Goal: Information Seeking & Learning: Learn about a topic

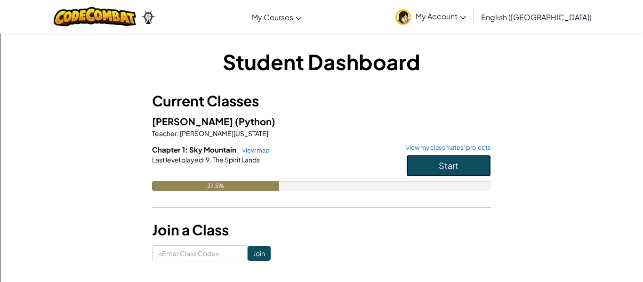
click at [450, 170] on span "Start" at bounding box center [449, 165] width 20 height 11
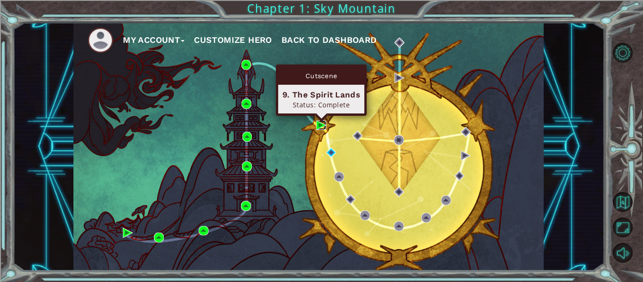
click at [322, 126] on img at bounding box center [321, 126] width 10 height 10
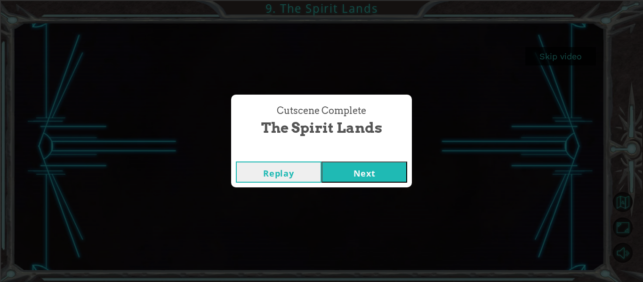
click at [379, 177] on button "Next" at bounding box center [365, 172] width 86 height 21
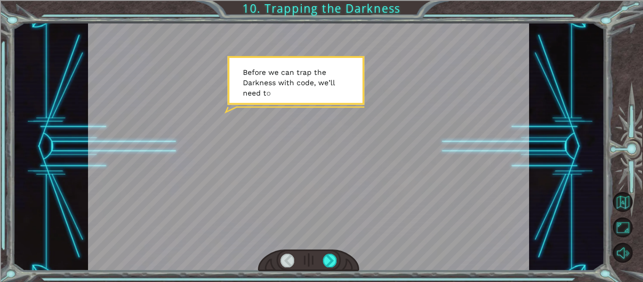
click at [323, 119] on div at bounding box center [309, 147] width 442 height 248
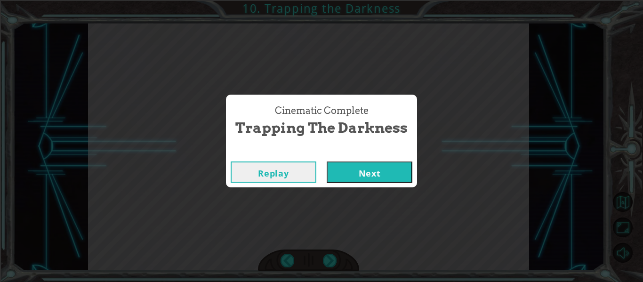
click at [402, 182] on button "Next" at bounding box center [370, 172] width 86 height 21
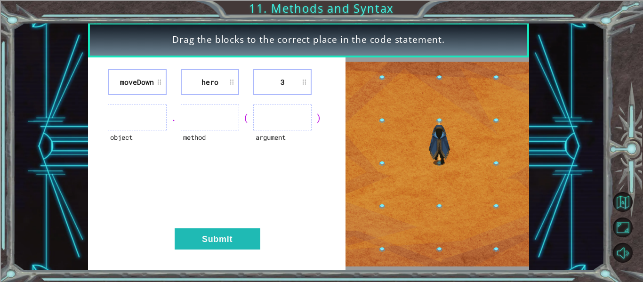
click at [194, 125] on ul at bounding box center [210, 118] width 58 height 26
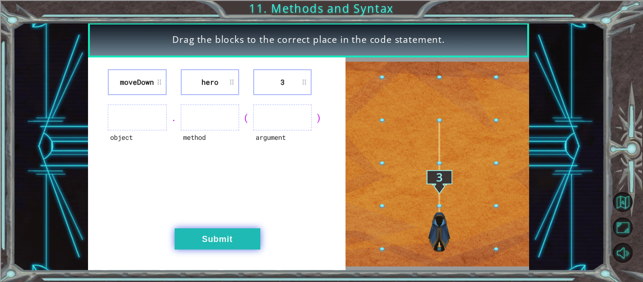
click at [186, 240] on button "Submit" at bounding box center [218, 238] width 86 height 21
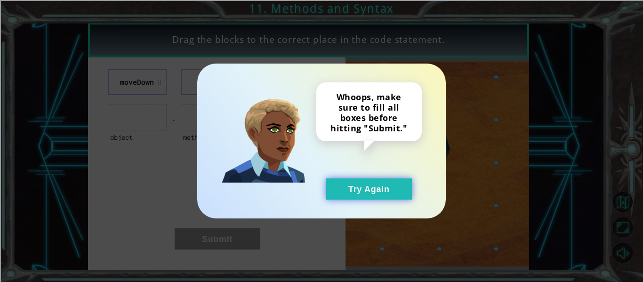
click at [375, 189] on button "Try Again" at bounding box center [369, 188] width 86 height 21
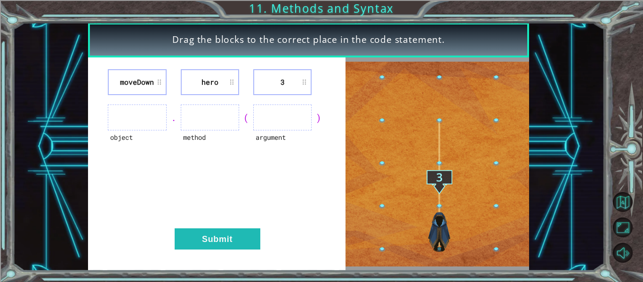
click at [152, 113] on ul at bounding box center [137, 118] width 58 height 26
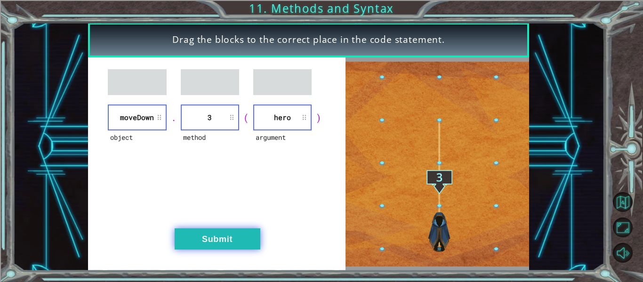
click at [205, 249] on button "Submit" at bounding box center [218, 238] width 86 height 21
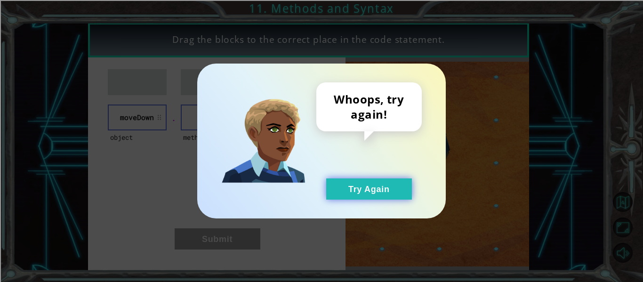
click at [334, 192] on button "Try Again" at bounding box center [369, 188] width 86 height 21
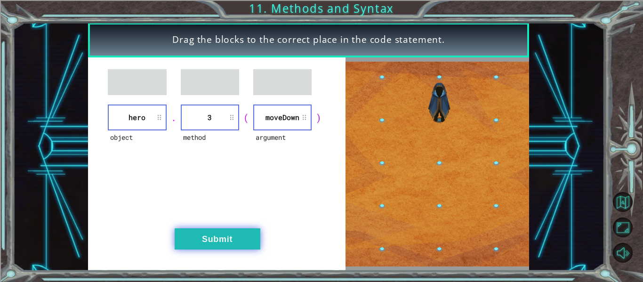
click at [234, 235] on button "Submit" at bounding box center [218, 238] width 86 height 21
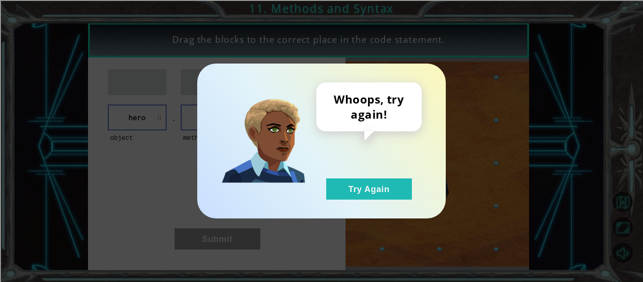
click at [360, 202] on div "Whoops, try again! Try Again" at bounding box center [321, 141] width 249 height 155
click at [324, 192] on div "Whoops, try again! Try Again" at bounding box center [368, 140] width 105 height 117
click at [344, 189] on button "Try Again" at bounding box center [369, 188] width 86 height 21
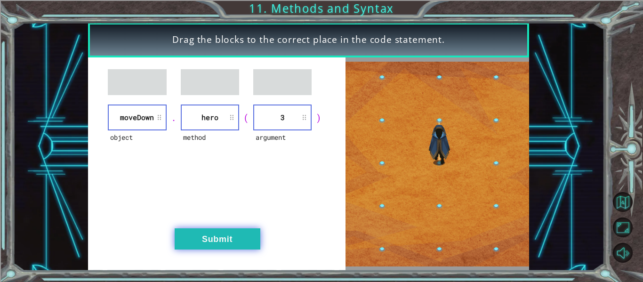
click at [230, 242] on button "Submit" at bounding box center [218, 238] width 86 height 21
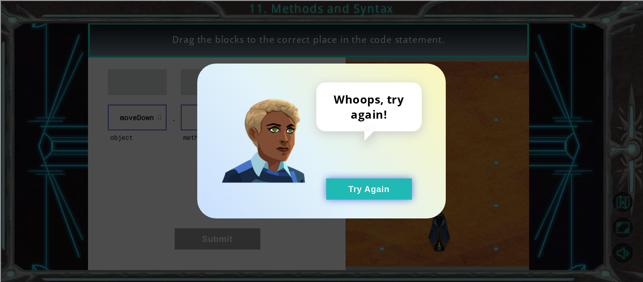
click at [342, 196] on button "Try Again" at bounding box center [369, 188] width 86 height 21
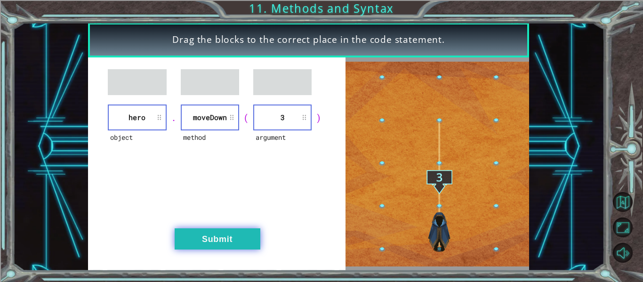
click at [224, 246] on button "Submit" at bounding box center [218, 238] width 86 height 21
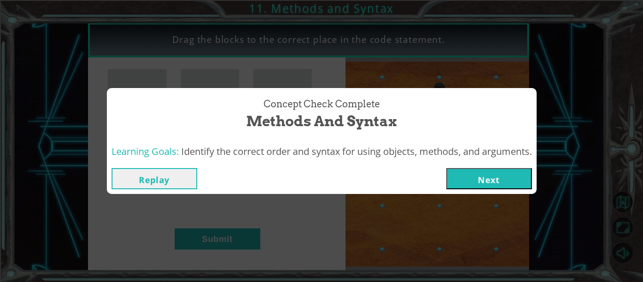
click at [508, 185] on button "Next" at bounding box center [489, 178] width 86 height 21
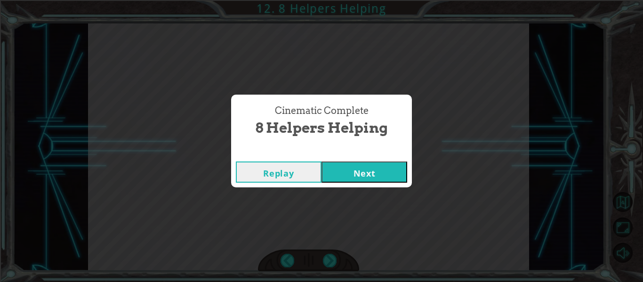
click at [348, 163] on button "Next" at bounding box center [365, 172] width 86 height 21
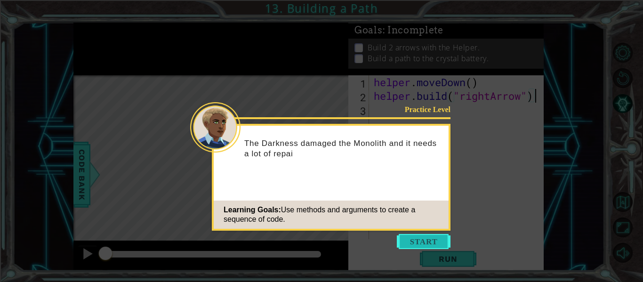
click at [405, 244] on button "Start" at bounding box center [424, 241] width 54 height 15
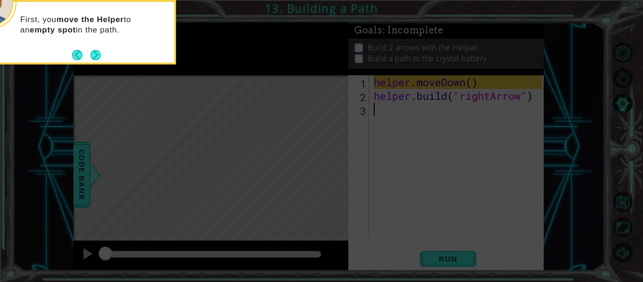
click at [364, 133] on icon at bounding box center [321, 42] width 643 height 480
click at [97, 53] on button "Next" at bounding box center [95, 55] width 10 height 10
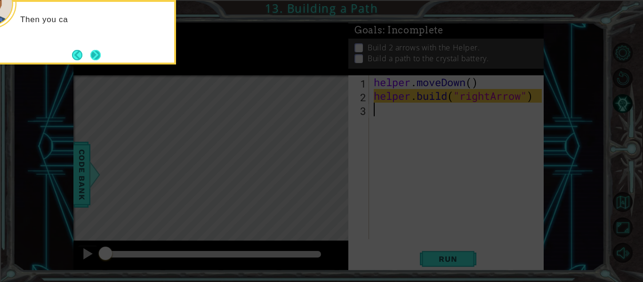
click at [97, 55] on button "Next" at bounding box center [95, 55] width 10 height 10
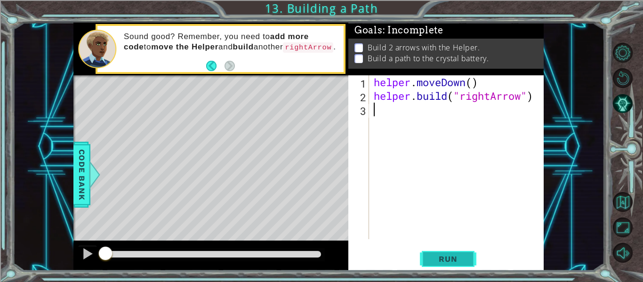
click at [437, 254] on span "Run" at bounding box center [447, 258] width 37 height 9
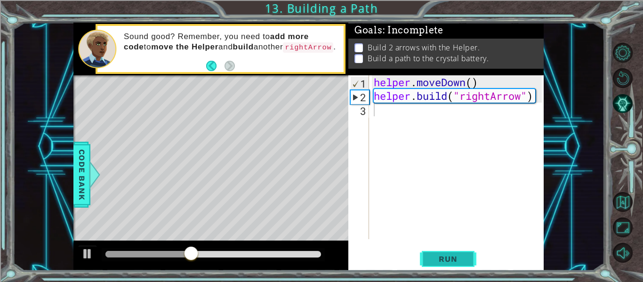
click at [427, 256] on button "Run" at bounding box center [448, 259] width 57 height 19
click at [395, 111] on div "helper . moveDown ( ) helper . build ( "rightArrow" )" at bounding box center [459, 170] width 175 height 191
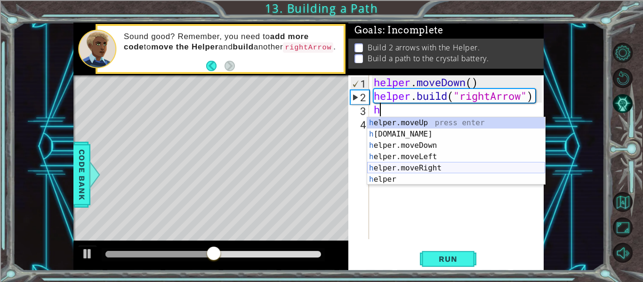
click at [422, 170] on div "h elper.moveUp press enter h [DOMAIN_NAME] press enter h elper.moveDown press e…" at bounding box center [456, 162] width 178 height 90
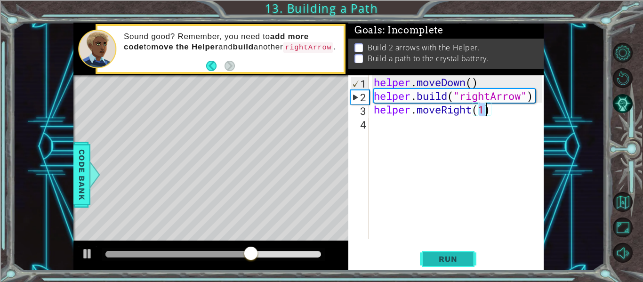
type textarea "helper.moveRight(1)"
click at [429, 258] on button "Run" at bounding box center [448, 259] width 57 height 19
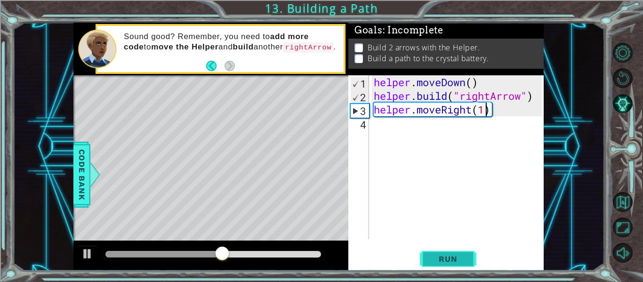
click at [444, 259] on span "Run" at bounding box center [447, 258] width 37 height 9
click at [444, 256] on span "Run" at bounding box center [447, 258] width 37 height 9
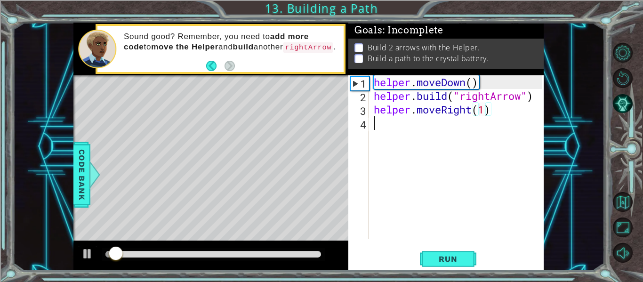
click at [423, 154] on div "helper . moveDown ( ) helper . build ( "rightArrow" ) helper . moveRight ( 1 )" at bounding box center [459, 170] width 175 height 191
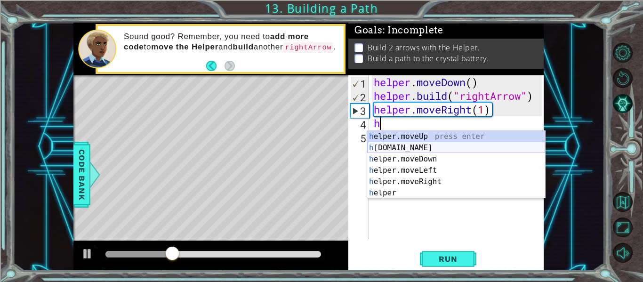
click at [406, 145] on div "h elper.moveUp press enter h [DOMAIN_NAME] press enter h elper.moveDown press e…" at bounding box center [456, 176] width 178 height 90
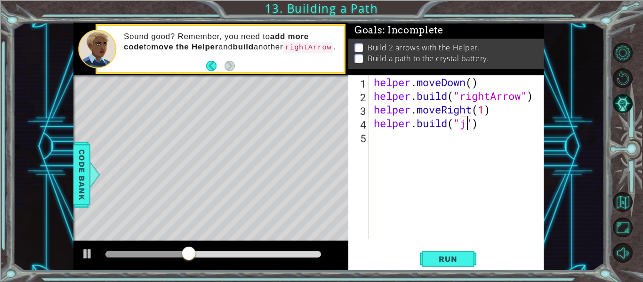
scroll to position [0, 4]
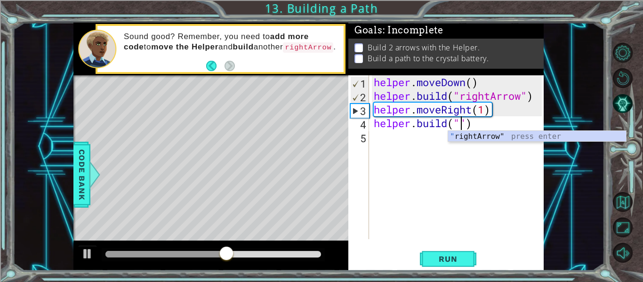
type textarea "[DOMAIN_NAME]("rightArrow")"
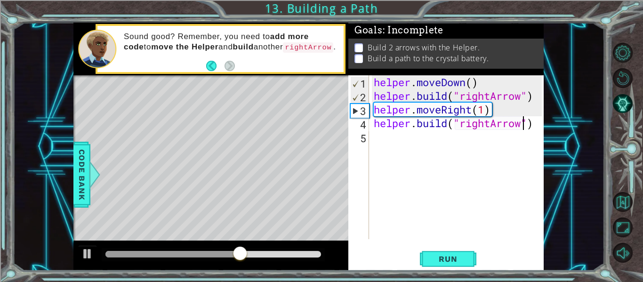
click at [445, 140] on div "helper . moveDown ( ) helper . build ( "rightArrow" ) helper . moveRight ( 1 ) …" at bounding box center [459, 170] width 175 height 191
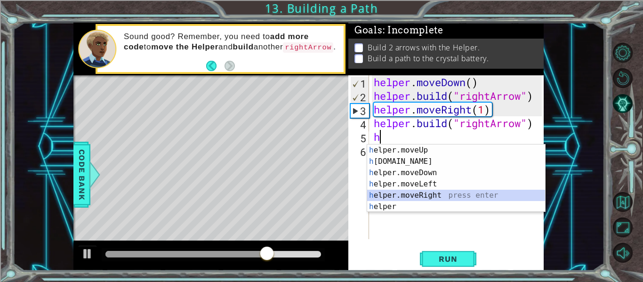
click at [433, 191] on div "h elper.moveUp press enter h [DOMAIN_NAME] press enter h elper.moveDown press e…" at bounding box center [456, 190] width 178 height 90
type textarea "helper.moveRight(1)"
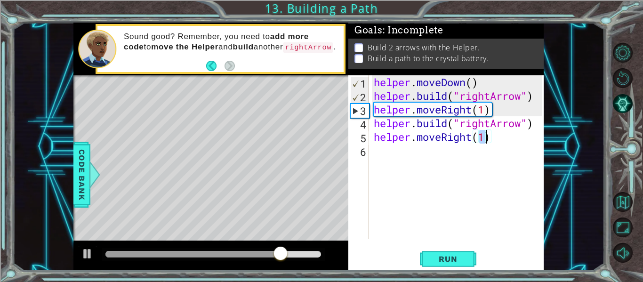
click at [421, 196] on div "helper . moveDown ( ) helper . build ( "rightArrow" ) helper . moveRight ( 1 ) …" at bounding box center [459, 170] width 175 height 191
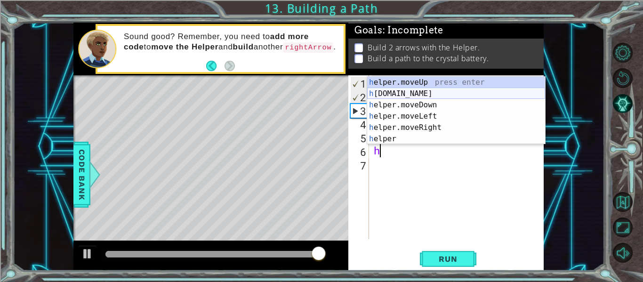
click at [388, 95] on div "h elper.moveUp press enter h [DOMAIN_NAME] press enter h elper.moveDown press e…" at bounding box center [456, 122] width 178 height 90
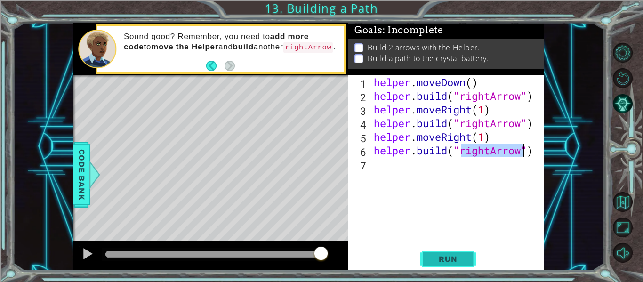
type textarea "[DOMAIN_NAME]("rightArrow")"
click at [443, 260] on span "Run" at bounding box center [447, 258] width 37 height 9
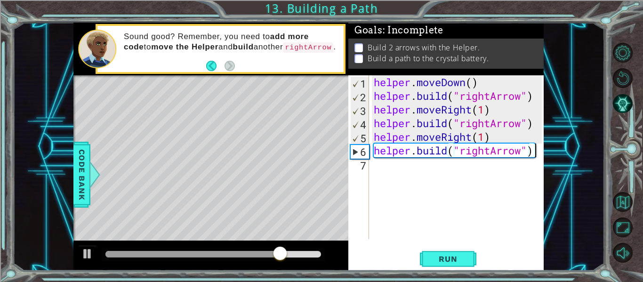
click at [411, 170] on div "helper . moveDown ( ) helper . build ( "rightArrow" ) helper . moveRight ( 1 ) …" at bounding box center [459, 170] width 175 height 191
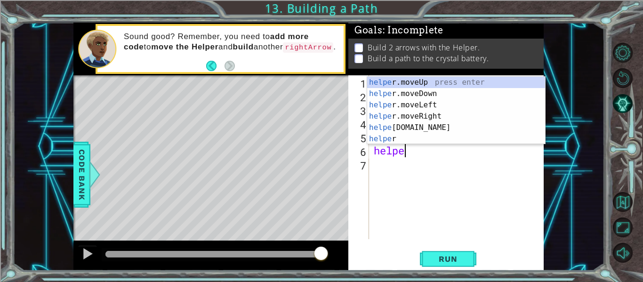
type textarea "h"
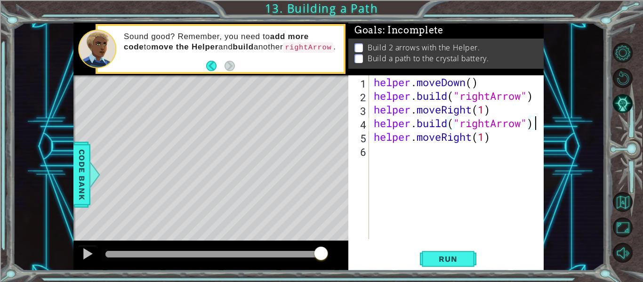
click at [535, 129] on div "helper . moveDown ( ) helper . build ( "rightArrow" ) helper . moveRight ( 1 ) …" at bounding box center [459, 170] width 175 height 191
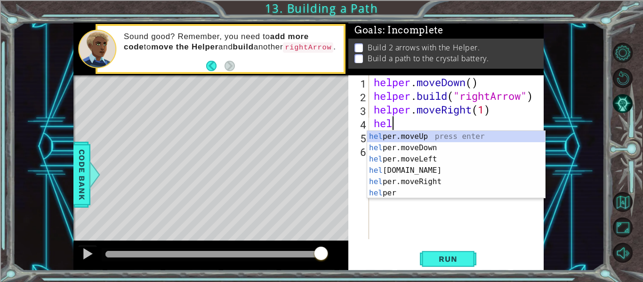
type textarea "h"
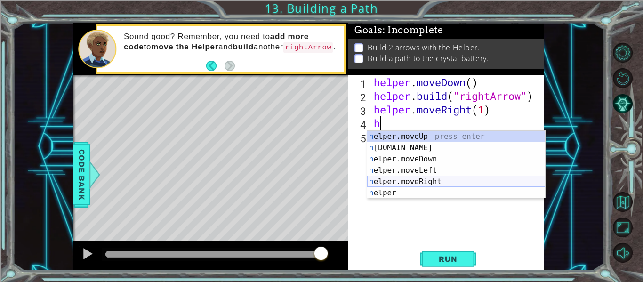
click at [451, 179] on div "h elper.moveUp press enter h [DOMAIN_NAME] press enter h elper.moveDown press e…" at bounding box center [456, 176] width 178 height 90
type textarea "helper.moveRight(1)"
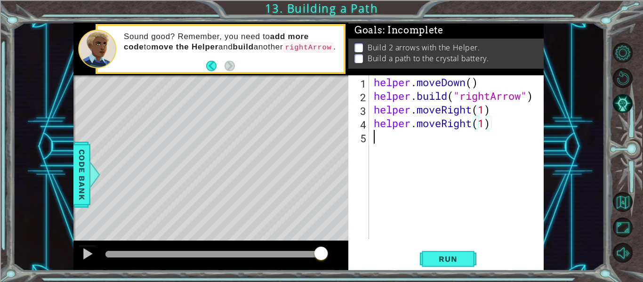
click at [437, 154] on div "helper . moveDown ( ) helper . build ( "rightArrow" ) helper . moveRight ( 1 ) …" at bounding box center [459, 170] width 175 height 191
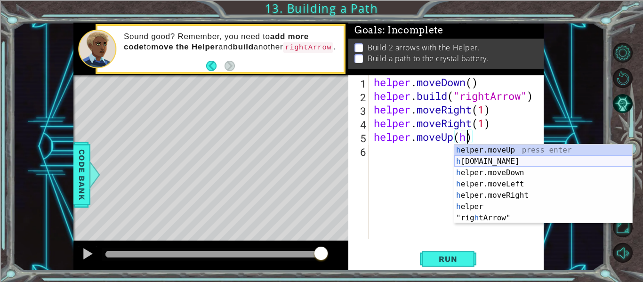
click at [519, 164] on div "h elper.moveUp press enter h [DOMAIN_NAME] press enter h elper.moveDown press e…" at bounding box center [543, 196] width 178 height 102
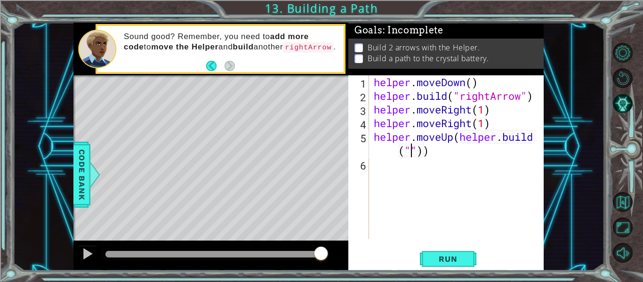
scroll to position [0, 8]
type textarea "helper.moveUp([DOMAIN_NAME]("))"
type textarea "helper.moveUp"
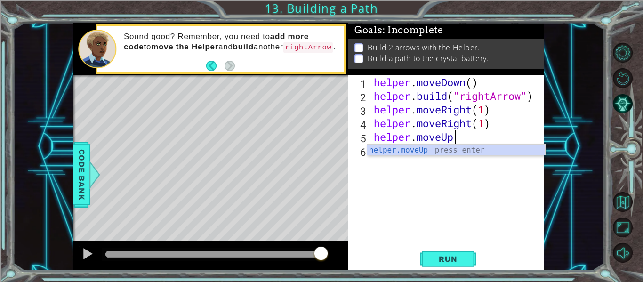
click at [451, 174] on div "helper . moveDown ( ) helper . build ( "rightArrow" ) helper . moveRight ( 1 ) …" at bounding box center [459, 170] width 175 height 191
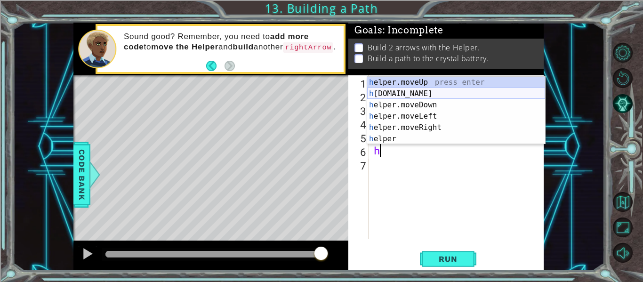
click at [384, 93] on div "h elper.moveUp press enter h [DOMAIN_NAME] press enter h elper.moveDown press e…" at bounding box center [456, 122] width 178 height 90
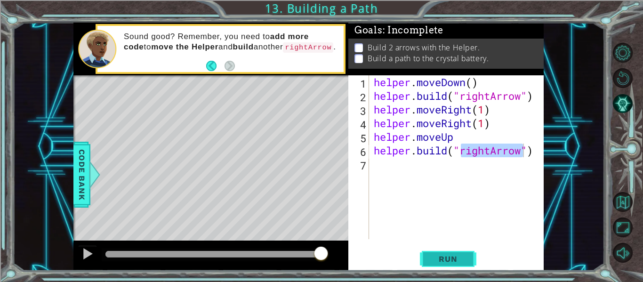
click at [455, 254] on span "Run" at bounding box center [447, 258] width 37 height 9
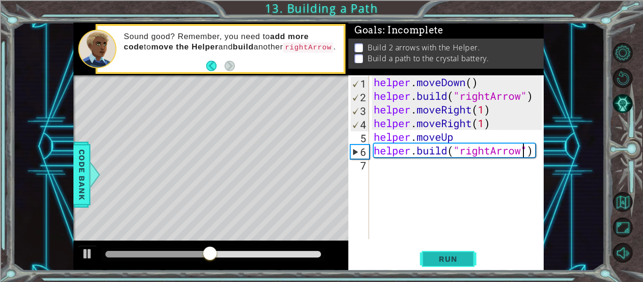
click at [439, 254] on button "Run" at bounding box center [448, 259] width 57 height 19
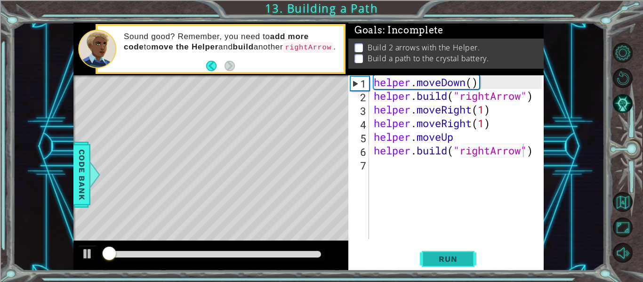
click at [439, 254] on button "Run" at bounding box center [448, 259] width 57 height 19
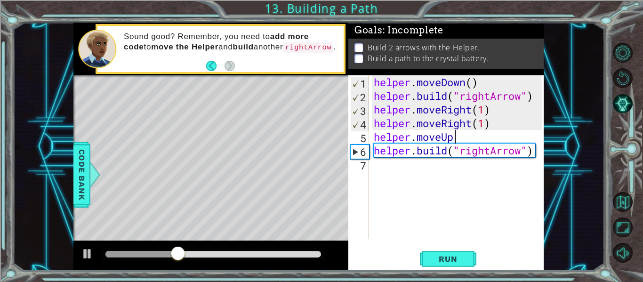
click at [453, 138] on div "helper . moveDown ( ) helper . build ( "rightArrow" ) helper . moveRight ( 1 ) …" at bounding box center [459, 170] width 175 height 191
click at [449, 254] on span "Run" at bounding box center [447, 258] width 37 height 9
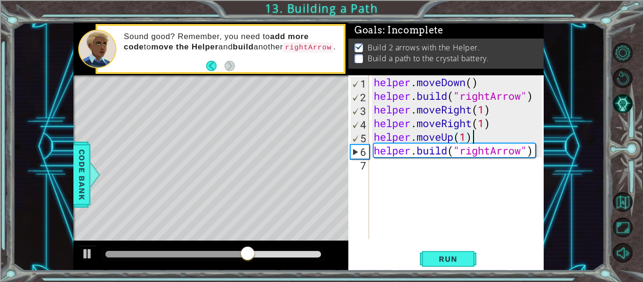
click at [534, 154] on div "helper . moveDown ( ) helper . build ( "rightArrow" ) helper . moveRight ( 1 ) …" at bounding box center [459, 170] width 175 height 191
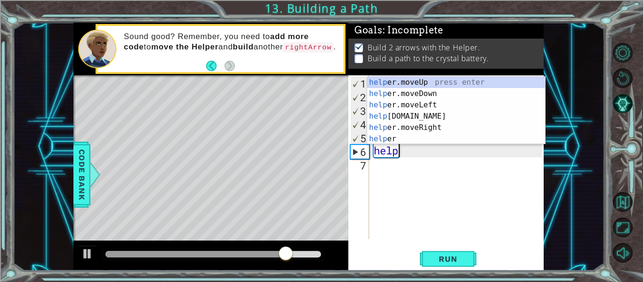
type textarea "h"
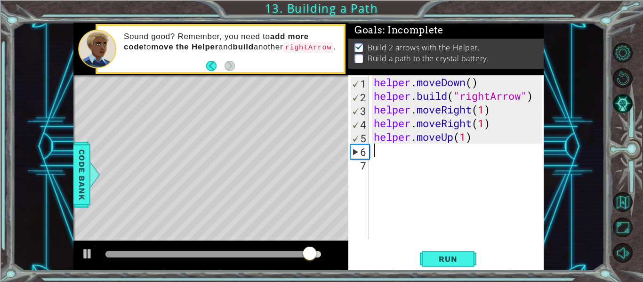
click at [486, 139] on div "helper . moveDown ( ) helper . build ( "rightArrow" ) helper . moveRight ( 1 ) …" at bounding box center [459, 170] width 175 height 191
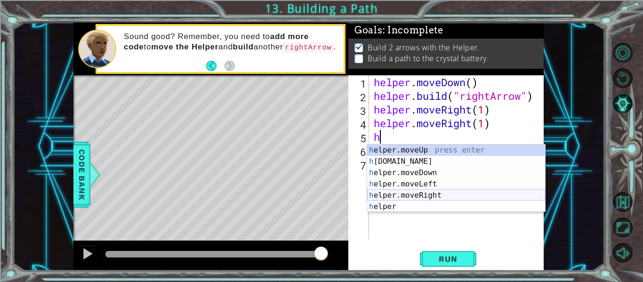
click at [443, 196] on div "h elper.moveUp press enter h [DOMAIN_NAME] press enter h elper.moveDown press e…" at bounding box center [456, 190] width 178 height 90
type textarea "helper.moveRight(1)"
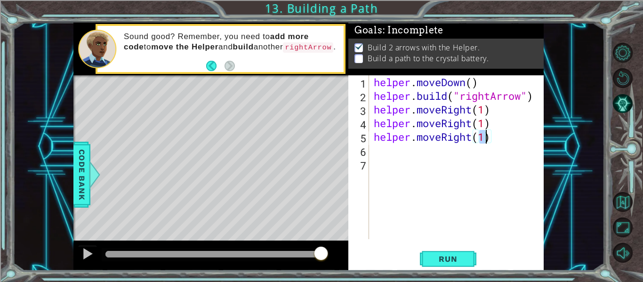
click at [424, 165] on div "helper . moveDown ( ) helper . build ( "rightArrow" ) helper . moveRight ( 1 ) …" at bounding box center [459, 170] width 175 height 191
click at [415, 151] on div "helper . moveDown ( ) helper . build ( "rightArrow" ) helper . moveRight ( 1 ) …" at bounding box center [459, 170] width 175 height 191
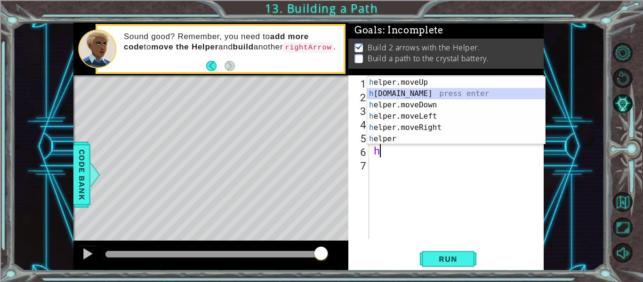
click at [416, 93] on div "h elper.moveUp press enter h [DOMAIN_NAME] press enter h elper.moveDown press e…" at bounding box center [456, 122] width 178 height 90
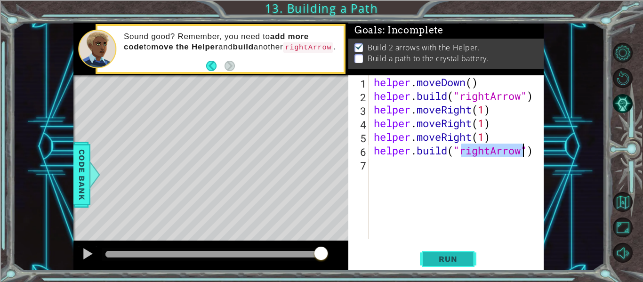
type textarea "[DOMAIN_NAME]("rightArrow")"
click at [420, 260] on button "Run" at bounding box center [448, 259] width 57 height 19
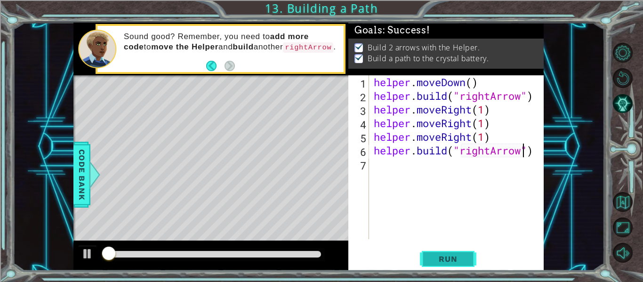
click at [420, 260] on button "Run" at bounding box center [448, 259] width 57 height 19
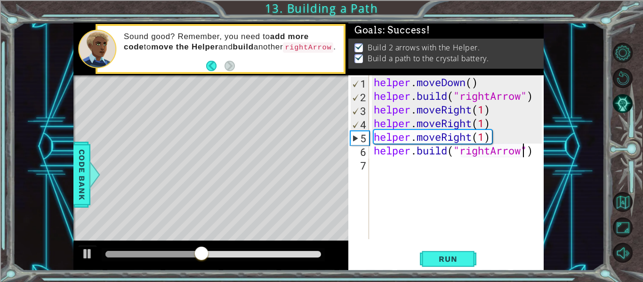
click at [307, 255] on div at bounding box center [213, 254] width 216 height 7
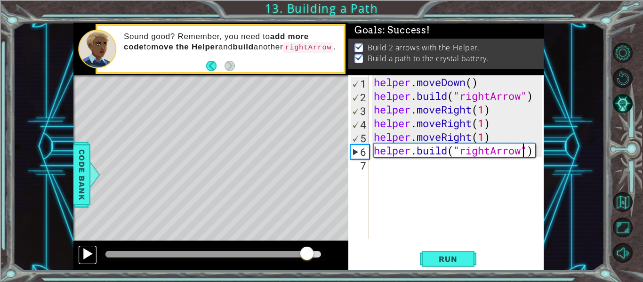
click at [87, 259] on div at bounding box center [87, 254] width 12 height 12
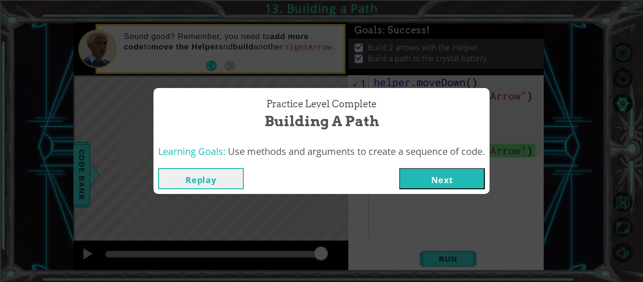
click at [441, 173] on button "Next" at bounding box center [442, 178] width 86 height 21
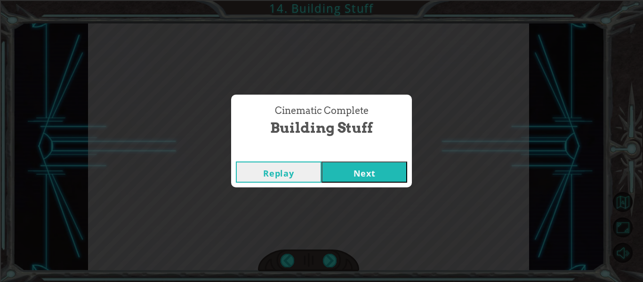
click at [376, 171] on button "Next" at bounding box center [365, 172] width 86 height 21
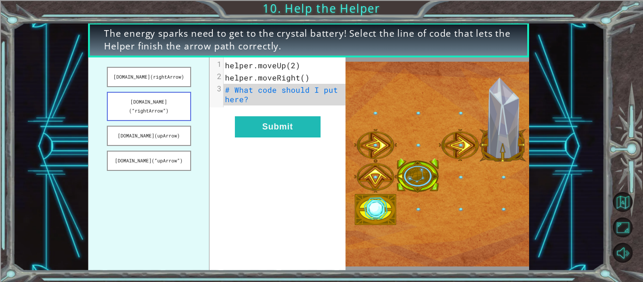
click at [166, 97] on button "[DOMAIN_NAME](“rightArrow”)" at bounding box center [149, 106] width 84 height 29
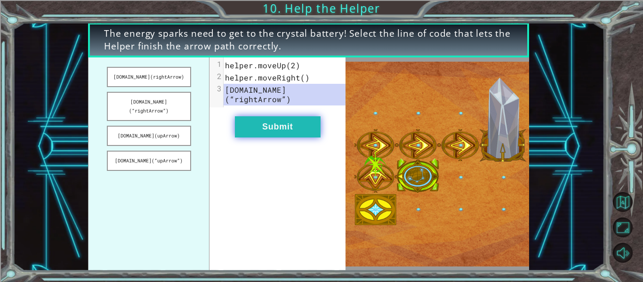
click at [282, 118] on button "Submit" at bounding box center [278, 126] width 86 height 21
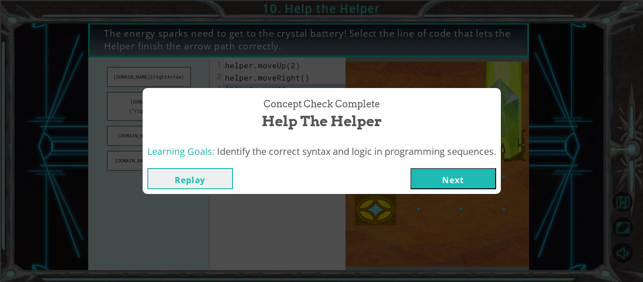
click at [430, 170] on button "Next" at bounding box center [454, 178] width 86 height 21
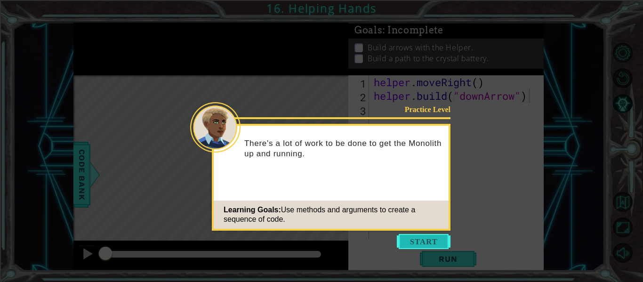
click at [425, 241] on button "Start" at bounding box center [424, 241] width 54 height 15
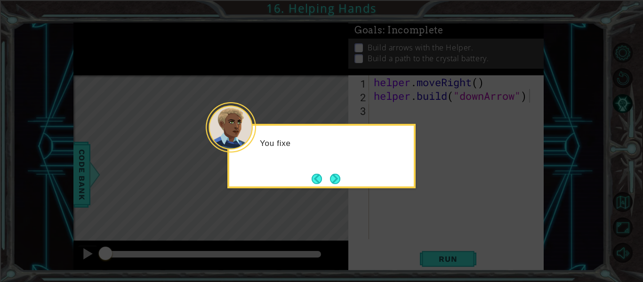
click at [438, 247] on icon at bounding box center [321, 141] width 643 height 282
click at [338, 186] on div "You fixed one of the Monolith’s crystal batteries, but" at bounding box center [321, 156] width 188 height 65
click at [336, 184] on button "Next" at bounding box center [335, 179] width 10 height 10
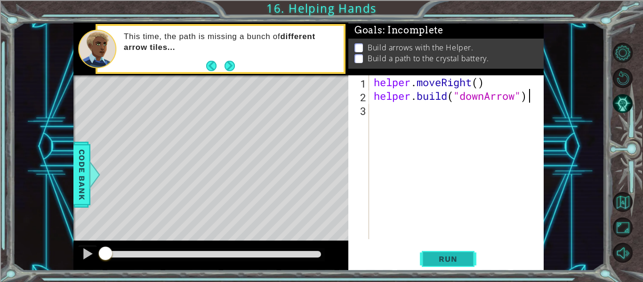
click at [434, 251] on button "Run" at bounding box center [448, 259] width 57 height 19
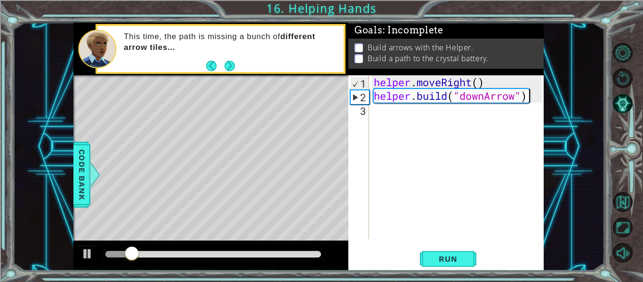
click at [377, 117] on div "helper . moveRight ( ) helper . build ( "downArrow" )" at bounding box center [459, 170] width 175 height 191
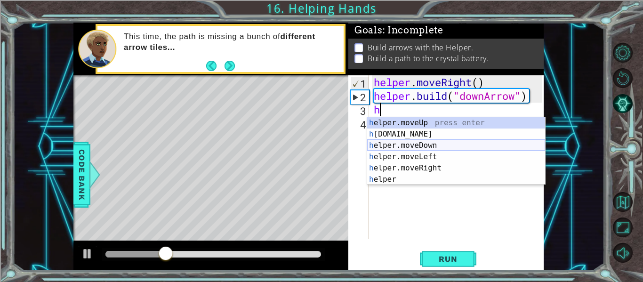
click at [423, 144] on div "h elper.moveUp press enter h [DOMAIN_NAME] press enter h elper.moveDown press e…" at bounding box center [456, 162] width 178 height 90
type textarea "helper.moveDown(1)"
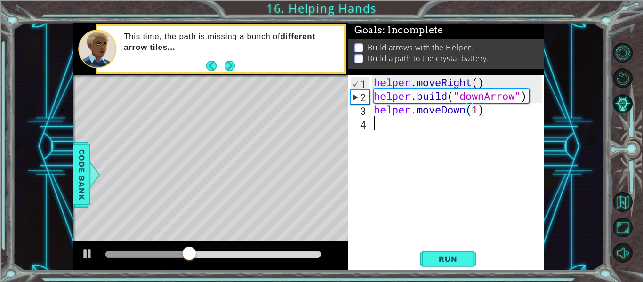
click at [377, 123] on div "helper . moveRight ( ) helper . build ( "downArrow" ) helper . moveDown ( 1 )" at bounding box center [459, 170] width 175 height 191
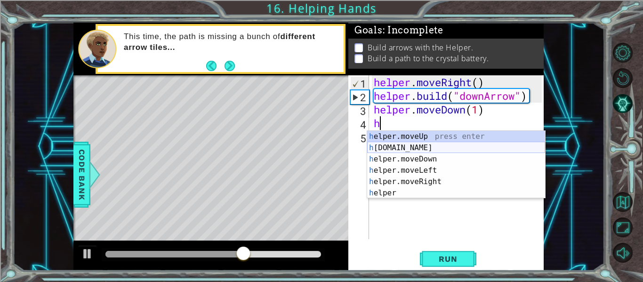
click at [389, 147] on div "h elper.moveUp press enter h [DOMAIN_NAME] press enter h elper.moveDown press e…" at bounding box center [456, 176] width 178 height 90
type textarea "[DOMAIN_NAME]("rightArrow")"
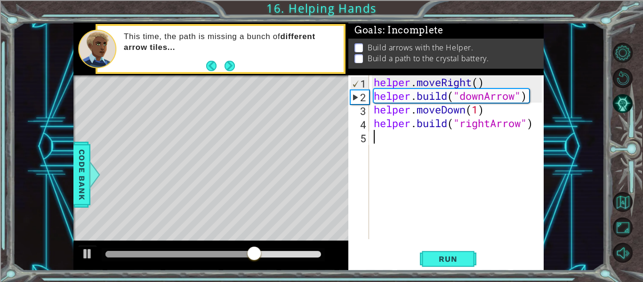
click at [484, 130] on div "helper . moveRight ( ) helper . build ( "downArrow" ) helper . moveDown ( 1 ) h…" at bounding box center [459, 170] width 175 height 191
click at [434, 262] on span "Run" at bounding box center [447, 258] width 37 height 9
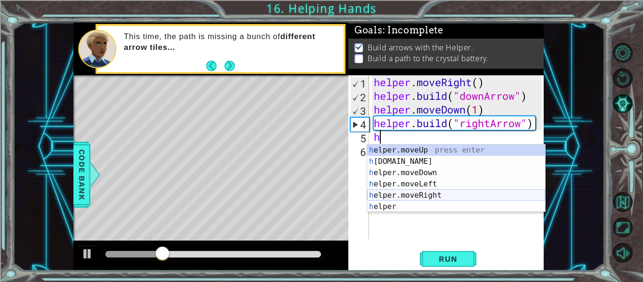
click at [413, 195] on div "h elper.moveUp press enter h [DOMAIN_NAME] press enter h elper.moveDown press e…" at bounding box center [456, 190] width 178 height 90
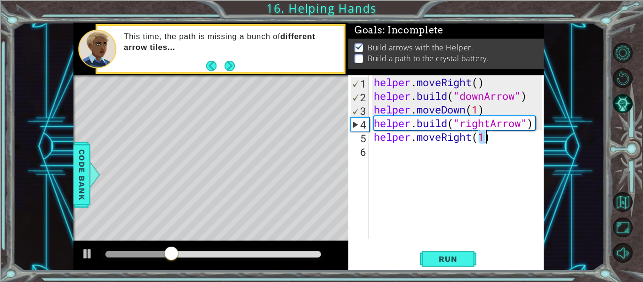
type textarea "helper.moveRight(h)"
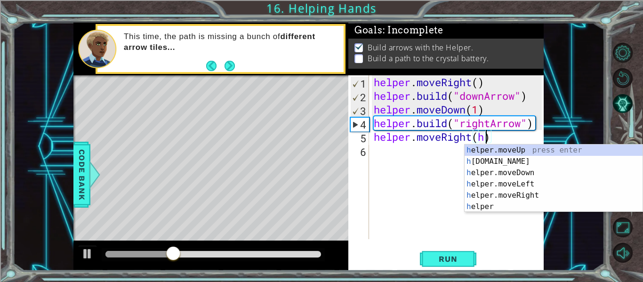
scroll to position [0, 5]
click at [401, 152] on div "helper . moveRight ( ) helper . build ( "downArrow" ) helper . moveDown ( 1 ) h…" at bounding box center [459, 170] width 175 height 191
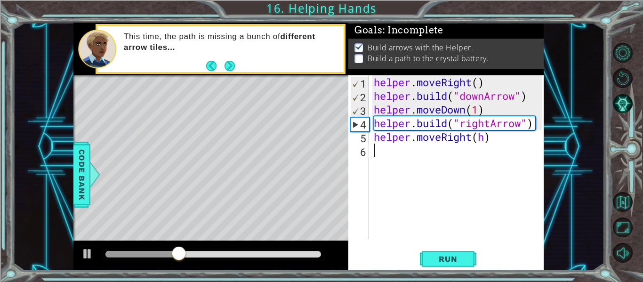
scroll to position [0, 0]
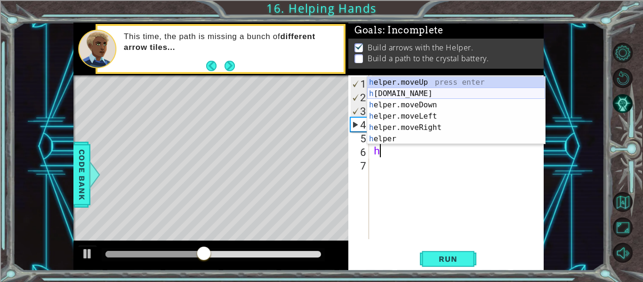
click at [402, 97] on div "h elper.moveUp press enter h [DOMAIN_NAME] press enter h elper.moveDown press e…" at bounding box center [456, 122] width 178 height 90
type textarea "[DOMAIN_NAME]("rightArrow")"
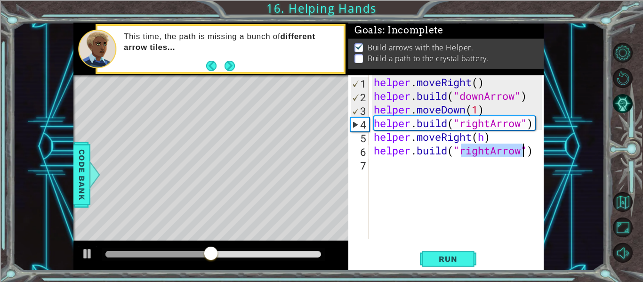
click at [396, 162] on div "helper . moveRight ( ) helper . build ( "downArrow" ) helper . moveDown ( 1 ) h…" at bounding box center [459, 170] width 175 height 191
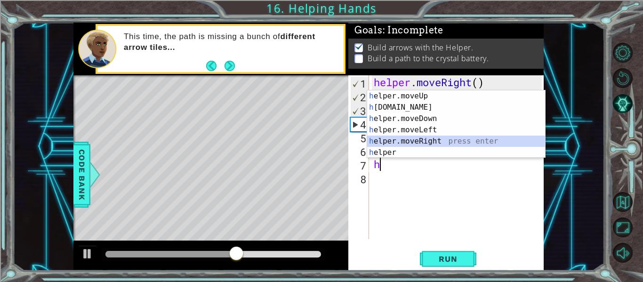
click at [412, 141] on div "h elper.moveUp press enter h [DOMAIN_NAME] press enter h elper.moveDown press e…" at bounding box center [456, 135] width 178 height 90
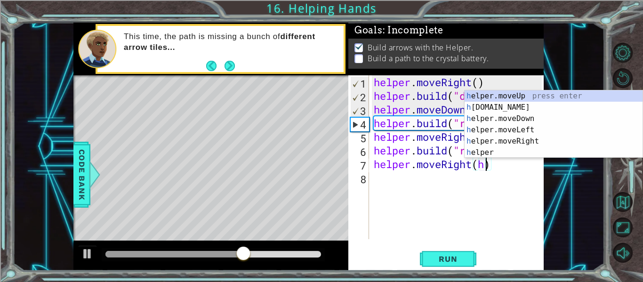
scroll to position [0, 5]
click at [506, 106] on div "h elper.moveUp press enter h [DOMAIN_NAME] press enter h elper.moveDown press e…" at bounding box center [554, 135] width 178 height 90
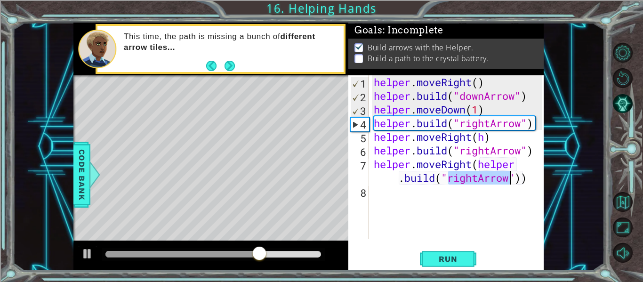
click at [503, 180] on div "helper . moveRight ( ) helper . build ( "downArrow" ) helper . moveDown ( 1 ) h…" at bounding box center [457, 157] width 170 height 164
click at [508, 178] on div "helper . moveRight ( ) helper . build ( "downArrow" ) helper . moveDown ( 1 ) h…" at bounding box center [459, 170] width 175 height 191
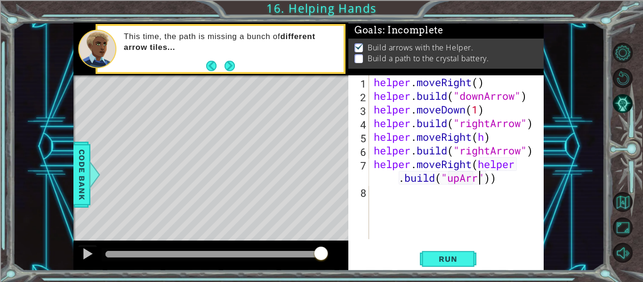
scroll to position [0, 11]
type textarea "helper.moveRight([DOMAIN_NAME]("upArrow"))"
type textarea "helper.moveRight"
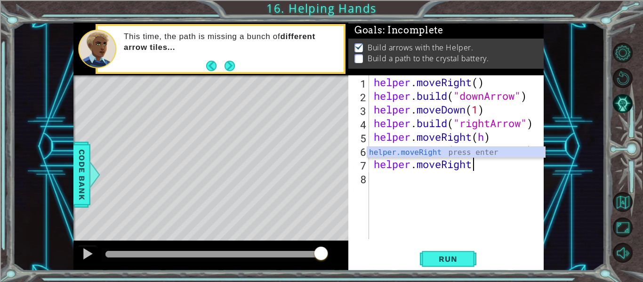
click at [431, 186] on div "helper . moveRight ( ) helper . build ( "downArrow" ) helper . moveDown ( 1 ) h…" at bounding box center [459, 170] width 175 height 191
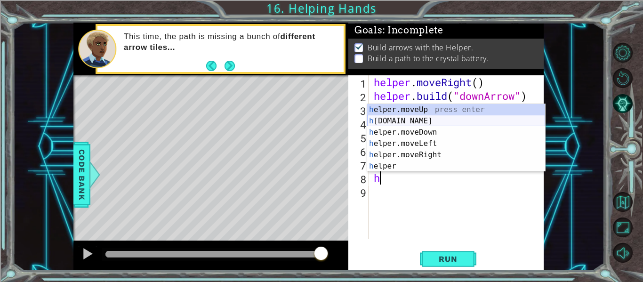
click at [428, 122] on div "h elper.moveUp press enter h [DOMAIN_NAME] press enter h elper.moveDown press e…" at bounding box center [456, 149] width 178 height 90
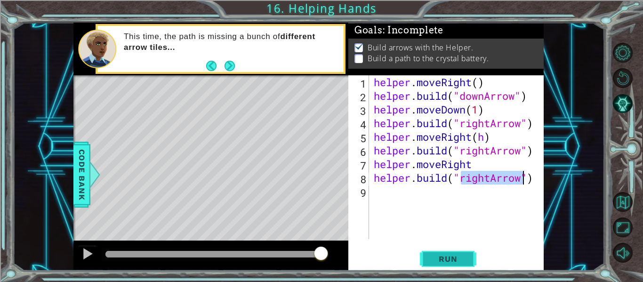
click at [456, 263] on span "Run" at bounding box center [447, 258] width 37 height 9
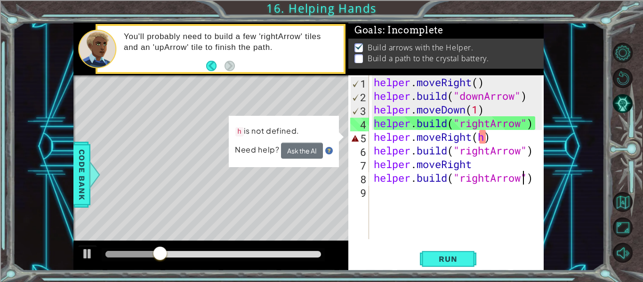
click at [489, 145] on div "helper . moveRight ( ) helper . build ( "downArrow" ) helper . moveDown ( 1 ) h…" at bounding box center [459, 170] width 175 height 191
click at [495, 137] on div "helper . moveRight ( ) helper . build ( "downArrow" ) helper . moveDown ( 1 ) h…" at bounding box center [459, 170] width 175 height 191
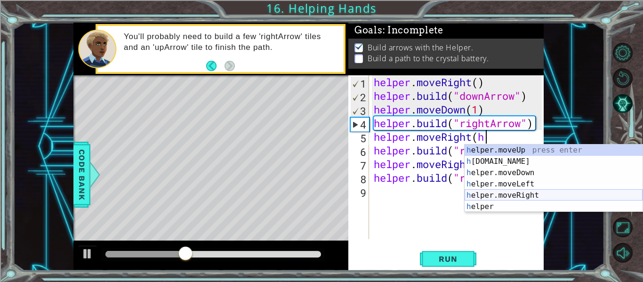
click at [518, 193] on div "h elper.moveUp press enter h [DOMAIN_NAME] press enter h elper.moveDown press e…" at bounding box center [554, 190] width 178 height 90
type textarea "helper.moveRight(1)"
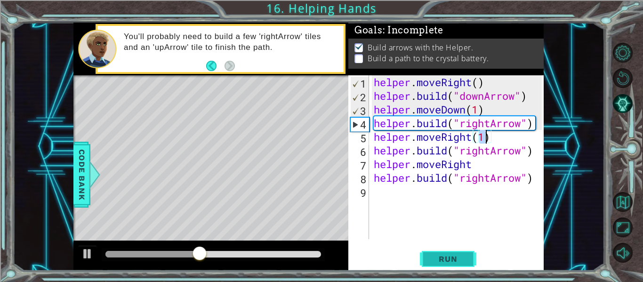
click at [466, 260] on span "Run" at bounding box center [447, 258] width 37 height 9
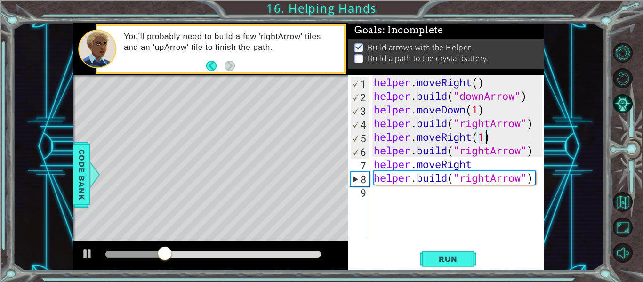
click at [443, 193] on div "helper . moveRight ( ) helper . build ( "downArrow" ) helper . moveDown ( 1 ) h…" at bounding box center [459, 170] width 175 height 191
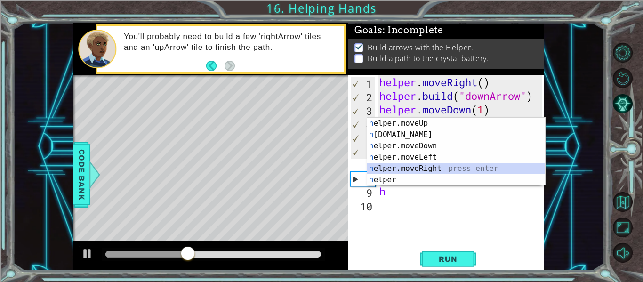
click at [416, 168] on div "h elper.moveUp press enter h [DOMAIN_NAME] press enter h elper.moveDown press e…" at bounding box center [456, 163] width 178 height 90
type textarea "helper.moveRight(1)"
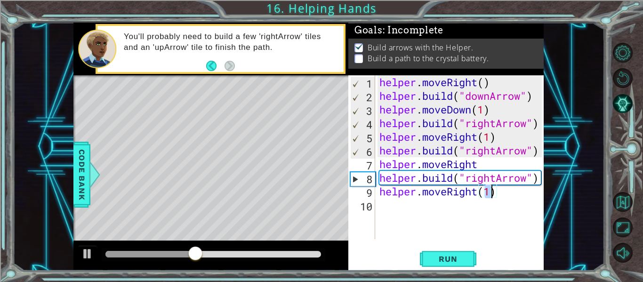
click at [400, 213] on div "helper . moveRight ( ) helper . build ( "downArrow" ) helper . moveDown ( 1 ) h…" at bounding box center [462, 170] width 169 height 191
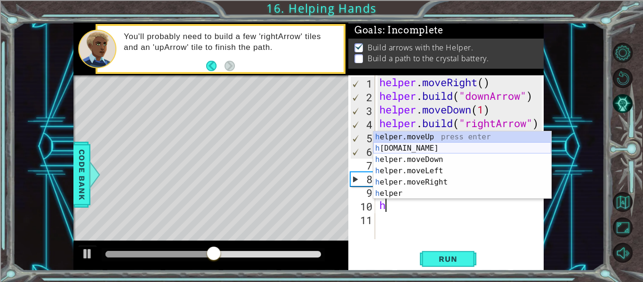
click at [424, 149] on div "h elper.moveUp press enter h [DOMAIN_NAME] press enter h elper.moveDown press e…" at bounding box center [462, 176] width 178 height 90
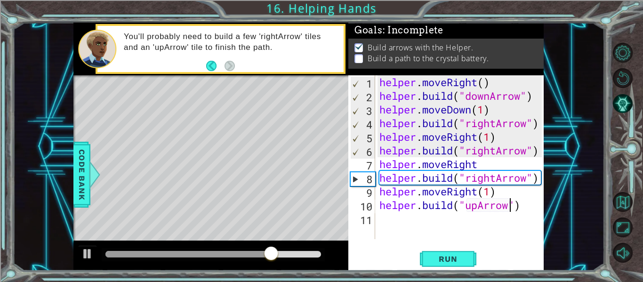
scroll to position [0, 6]
type textarea "[DOMAIN_NAME]("upArrow")"
click at [467, 257] on button "Run" at bounding box center [448, 259] width 57 height 19
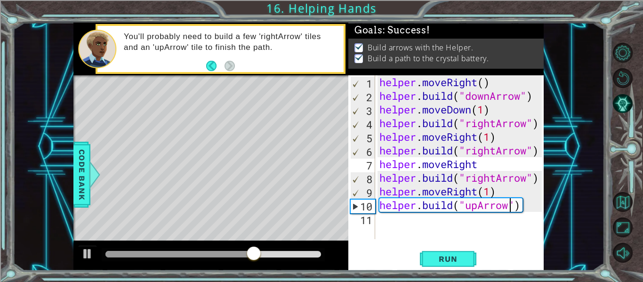
click at [319, 254] on div at bounding box center [213, 254] width 216 height 7
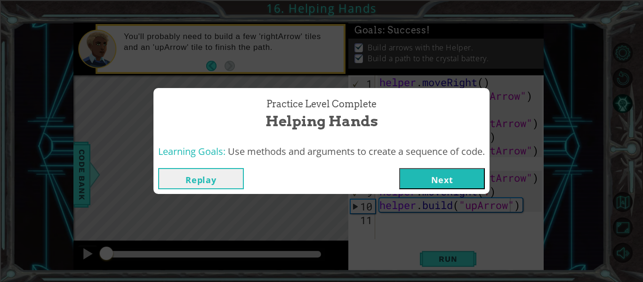
click at [459, 174] on button "Next" at bounding box center [442, 178] width 86 height 21
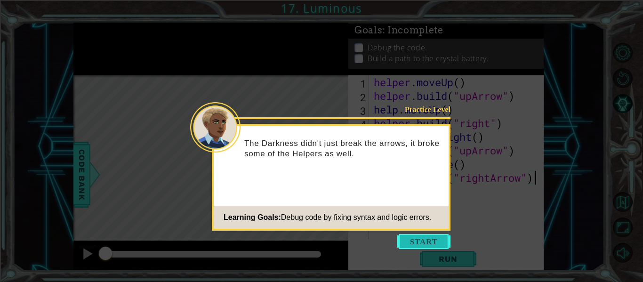
click at [426, 246] on button "Start" at bounding box center [424, 241] width 54 height 15
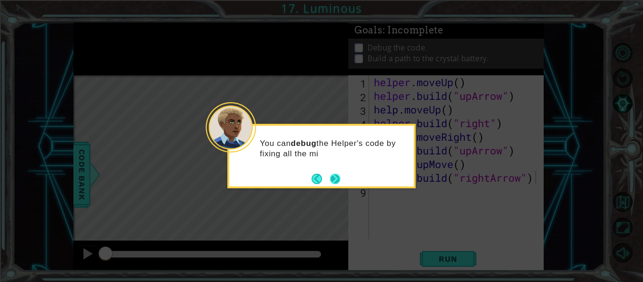
click at [343, 186] on div "You can debug the Helper's code by fixing all the mi" at bounding box center [321, 156] width 188 height 65
click at [334, 177] on button "Next" at bounding box center [335, 179] width 10 height 10
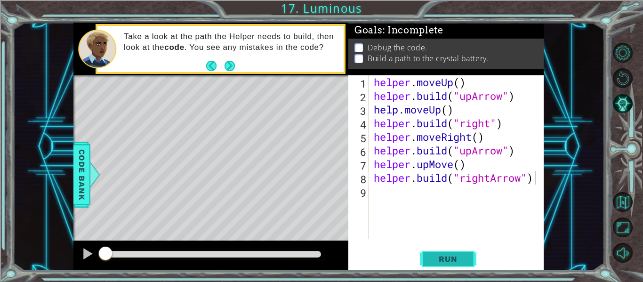
click at [450, 255] on span "Run" at bounding box center [447, 258] width 37 height 9
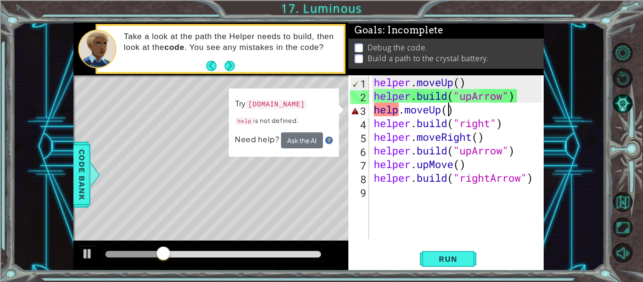
click at [449, 112] on div "helper . moveUp ( ) helper . build ( "upArrow" ) help . moveUp ( ) helper . bui…" at bounding box center [459, 170] width 175 height 191
click at [394, 110] on div "helper . moveUp ( ) helper . build ( "upArrow" ) help . moveUp ( ) helper . bui…" at bounding box center [459, 170] width 175 height 191
click at [399, 113] on div "helper . moveUp ( ) helper . build ( "upArrow" ) help . moveUp ( ) helper . bui…" at bounding box center [459, 170] width 175 height 191
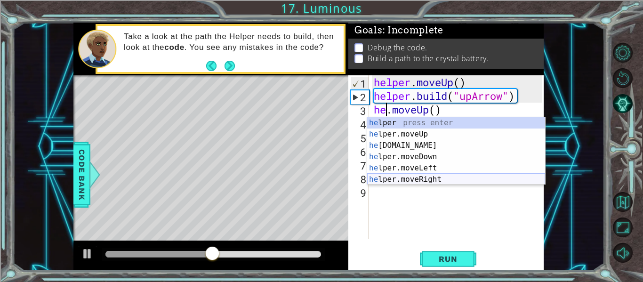
click at [434, 177] on div "he lper press enter he lper.moveUp press enter he [DOMAIN_NAME] press enter he …" at bounding box center [456, 162] width 178 height 90
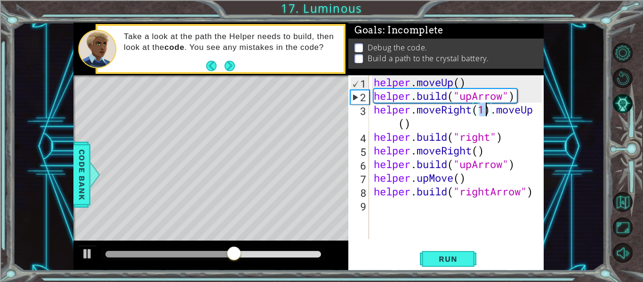
click at [474, 123] on div "helper . moveUp ( ) helper . build ( "upArrow" ) helper . moveRight ( 1 ) . mov…" at bounding box center [459, 170] width 175 height 191
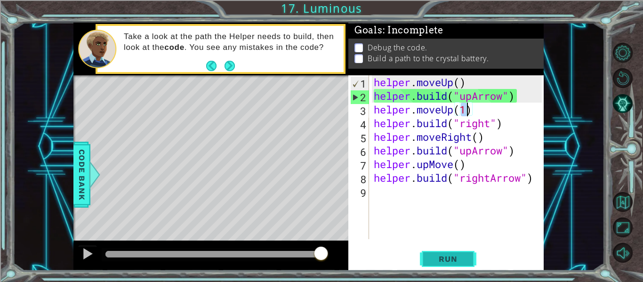
click at [457, 265] on button "Run" at bounding box center [448, 259] width 57 height 19
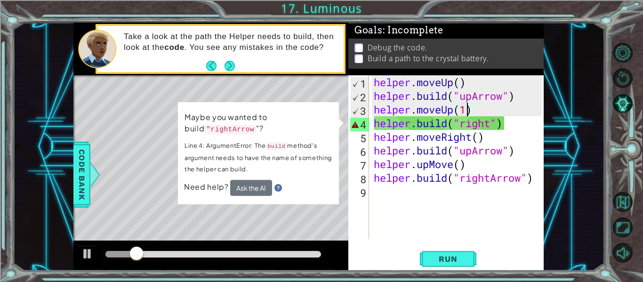
click at [509, 127] on div "helper . moveUp ( ) helper . build ( "upArrow" ) helper . moveUp ( 1 ) helper .…" at bounding box center [459, 170] width 175 height 191
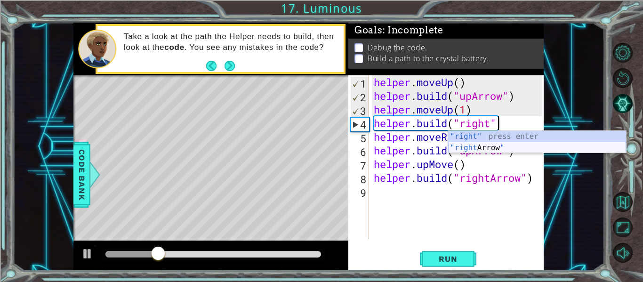
click at [489, 148] on div ""right" press enter "right Arrow " press enter" at bounding box center [537, 153] width 178 height 45
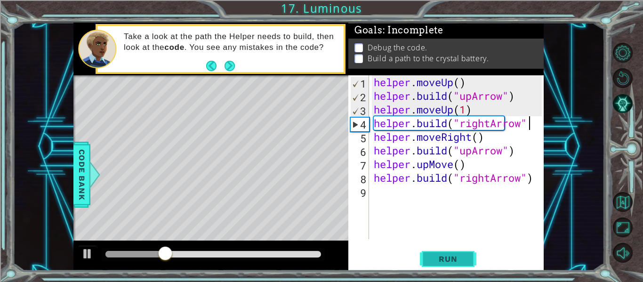
click at [450, 262] on span "Run" at bounding box center [447, 258] width 37 height 9
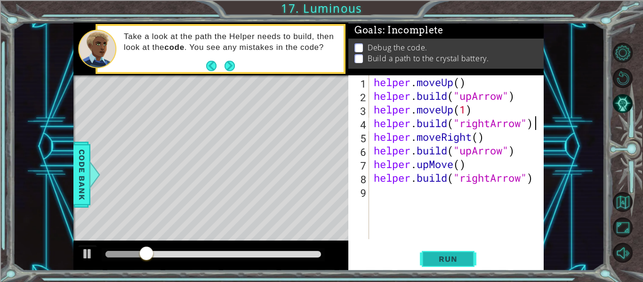
scroll to position [0, 7]
click at [439, 266] on button "Run" at bounding box center [448, 259] width 57 height 19
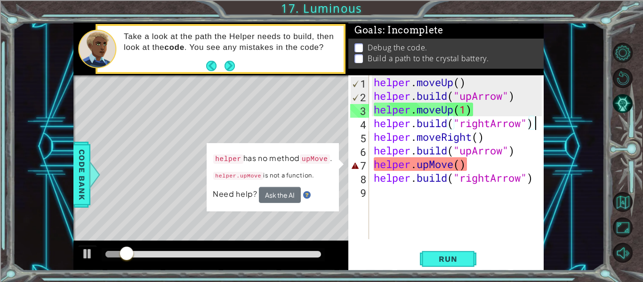
click at [466, 168] on div "helper . moveUp ( ) helper . build ( "upArrow" ) helper . moveUp ( 1 ) helper .…" at bounding box center [459, 170] width 175 height 191
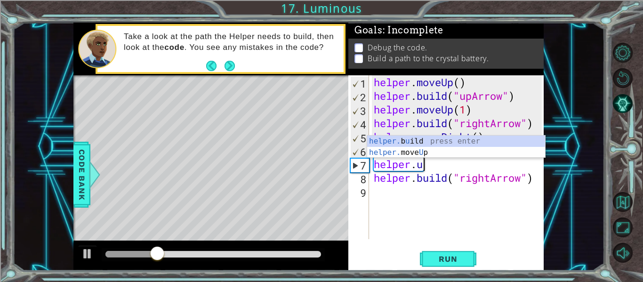
scroll to position [0, 1]
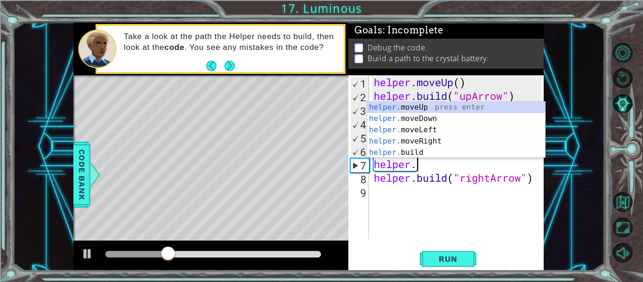
type textarea "helper.moveUp(1)"
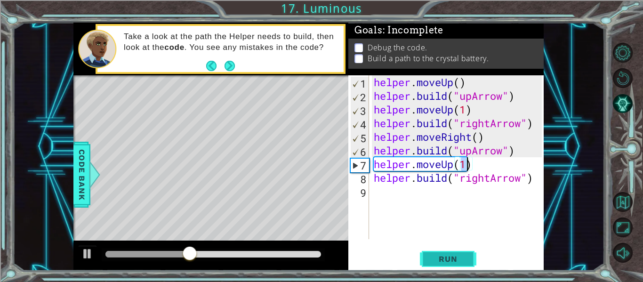
click at [434, 258] on span "Run" at bounding box center [447, 258] width 37 height 9
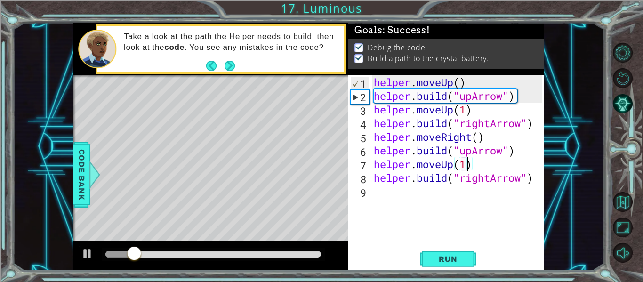
click at [319, 252] on div at bounding box center [213, 254] width 216 height 7
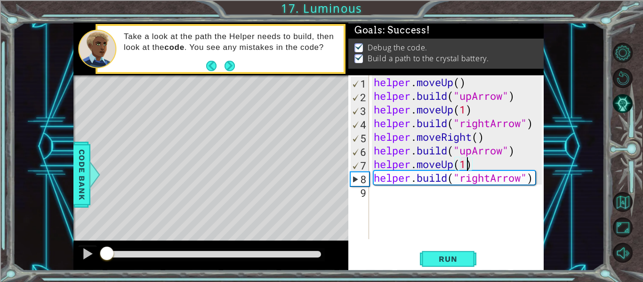
click at [317, 257] on div at bounding box center [213, 254] width 216 height 7
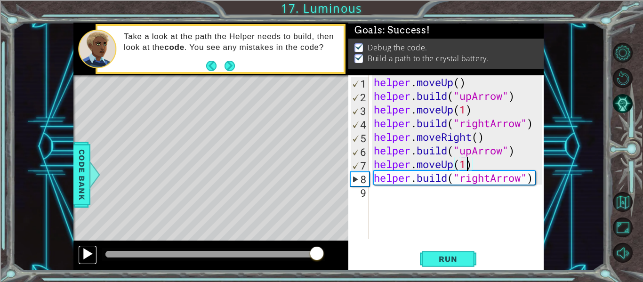
click at [85, 257] on div at bounding box center [87, 254] width 12 height 12
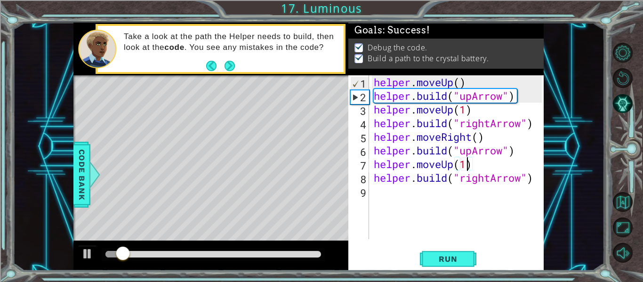
click at [164, 253] on div at bounding box center [213, 254] width 216 height 7
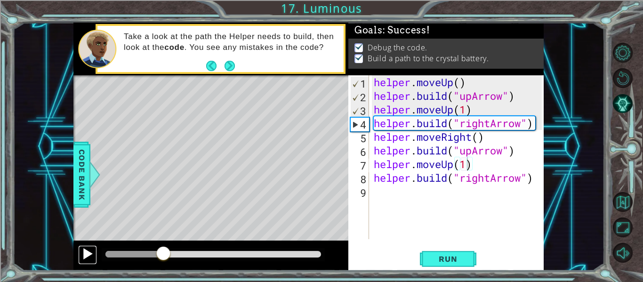
click at [85, 254] on div at bounding box center [87, 254] width 12 height 12
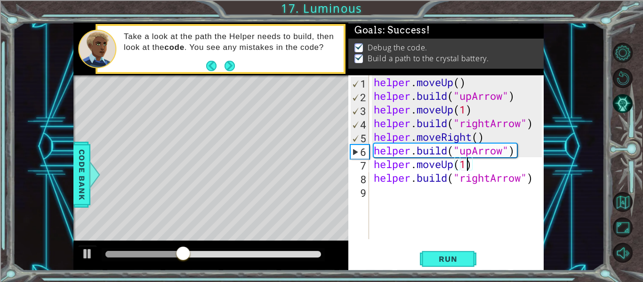
click at [242, 257] on div at bounding box center [213, 254] width 216 height 7
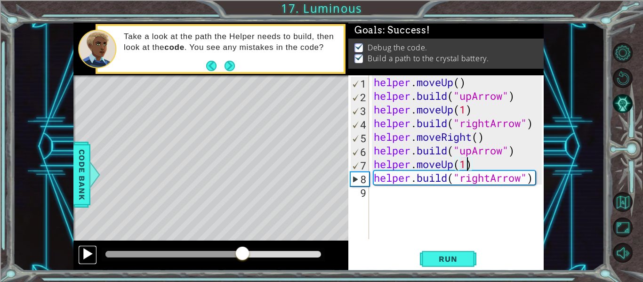
click at [92, 251] on div at bounding box center [87, 254] width 12 height 12
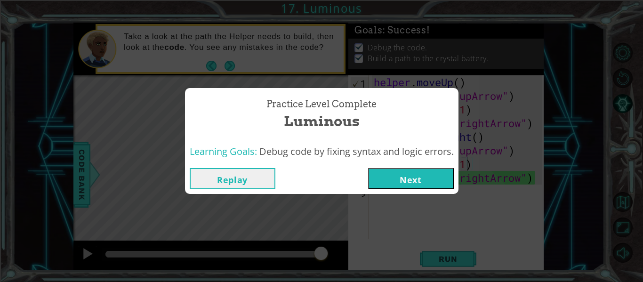
click at [398, 181] on button "Next" at bounding box center [411, 178] width 86 height 21
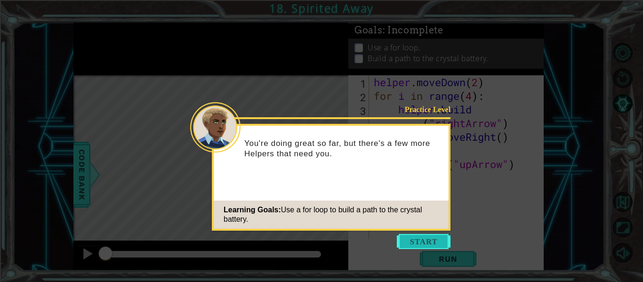
click at [422, 238] on button "Start" at bounding box center [424, 241] width 54 height 15
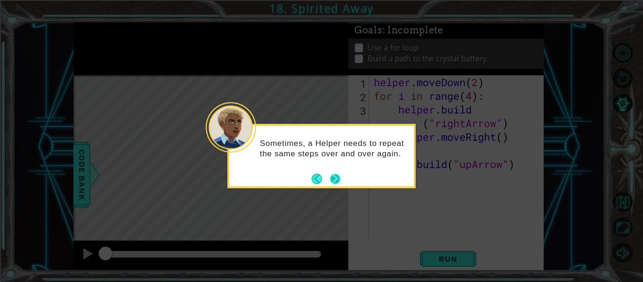
click at [331, 178] on button "Next" at bounding box center [335, 179] width 10 height 10
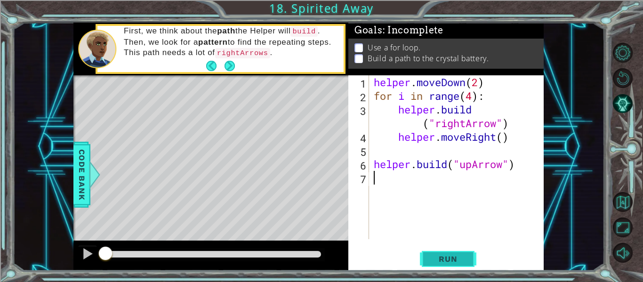
click at [428, 261] on button "Run" at bounding box center [448, 259] width 57 height 19
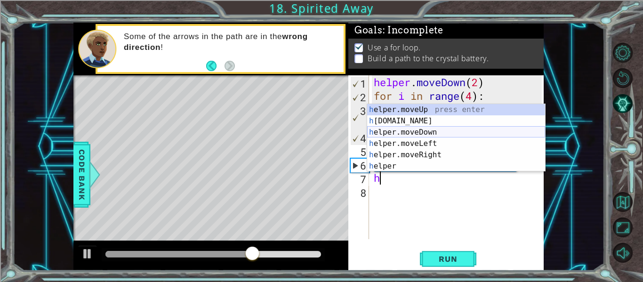
type textarea "helper.moveUp(1)"
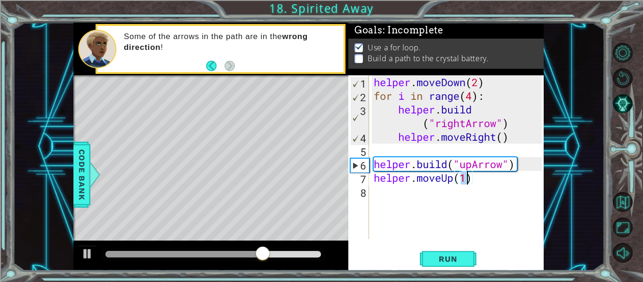
click at [410, 205] on div "helper . moveDown ( 2 ) for i in range ( 4 ) : helper . build ( "rightArrow" ) …" at bounding box center [459, 170] width 175 height 191
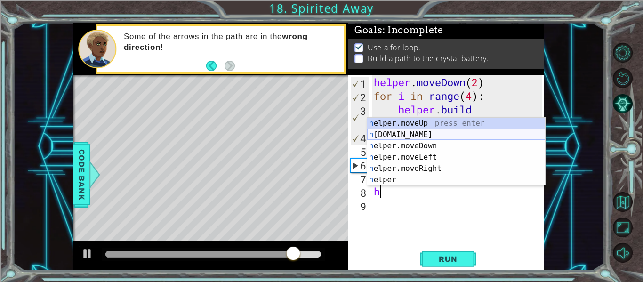
click at [412, 135] on div "h elper.moveUp press enter h [DOMAIN_NAME] press enter h elper.moveDown press e…" at bounding box center [456, 163] width 178 height 90
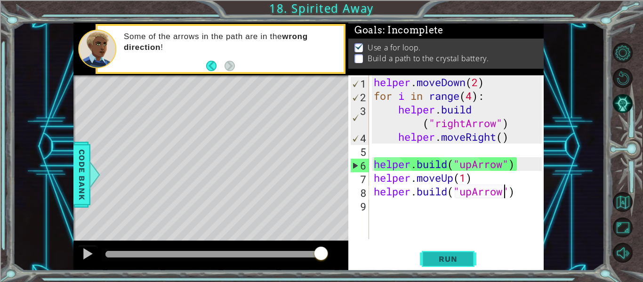
type textarea "[DOMAIN_NAME]("upArrow")"
click at [449, 253] on button "Run" at bounding box center [448, 259] width 57 height 19
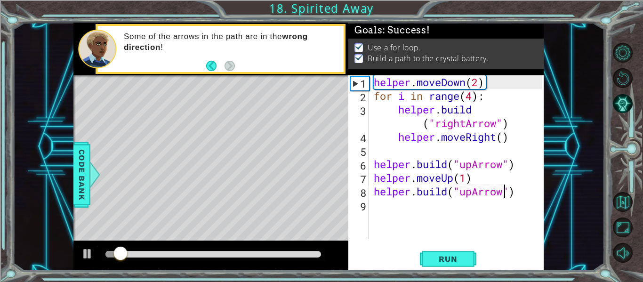
click at [304, 251] on div at bounding box center [213, 254] width 216 height 7
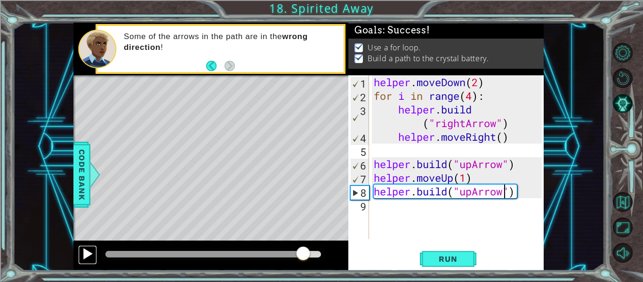
click at [83, 257] on div at bounding box center [87, 254] width 12 height 12
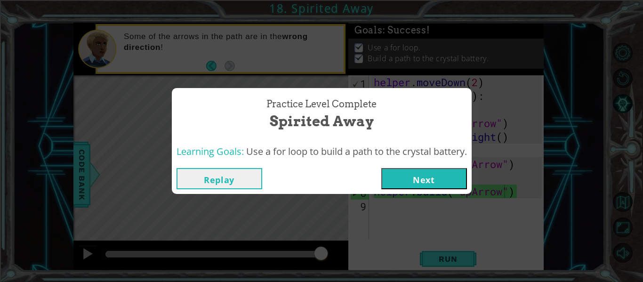
click at [420, 179] on button "Next" at bounding box center [424, 178] width 86 height 21
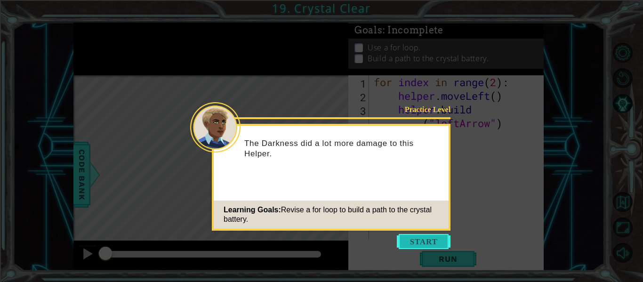
click at [415, 246] on button "Start" at bounding box center [424, 241] width 54 height 15
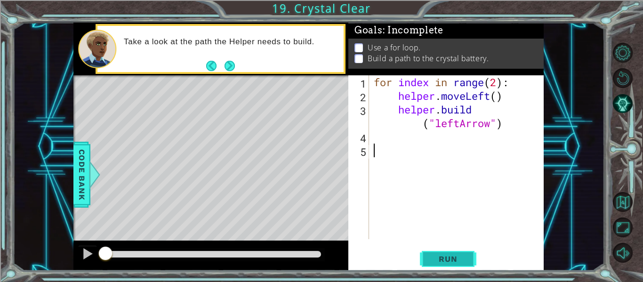
click at [421, 258] on button "Run" at bounding box center [448, 259] width 57 height 19
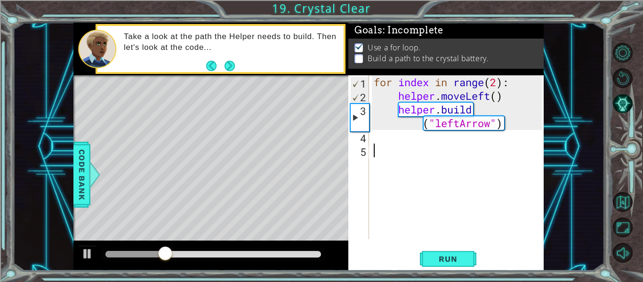
click at [497, 83] on div "for index in range ( 2 ) : helper . moveLeft ( ) helper . build ( "leftArrow" )" at bounding box center [459, 170] width 175 height 191
type textarea "for index in range(4):"
click at [445, 259] on span "Run" at bounding box center [447, 258] width 37 height 9
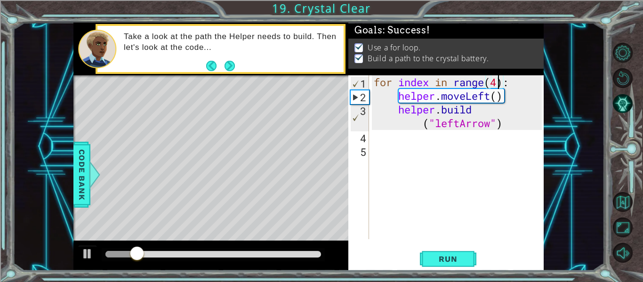
click at [310, 256] on div at bounding box center [213, 254] width 216 height 7
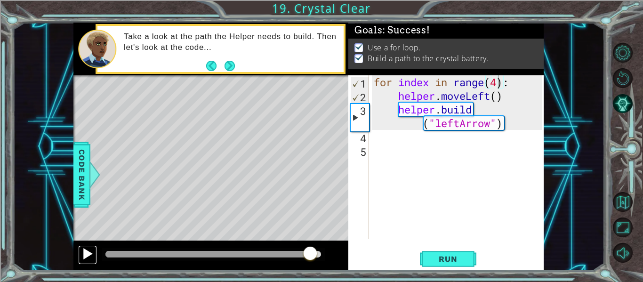
click at [90, 252] on div at bounding box center [87, 254] width 12 height 12
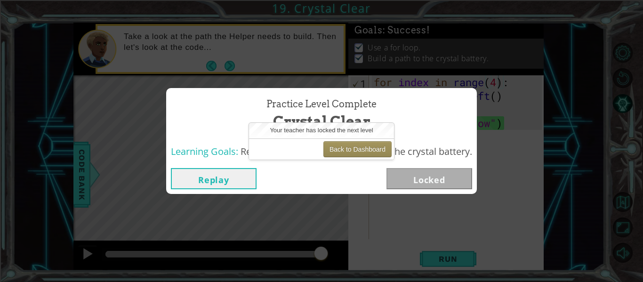
click at [2, 97] on div "Practice Level Complete Crystal Clear Learning Goals: Revise a for loop to buil…" at bounding box center [321, 141] width 643 height 282
